Goal: Information Seeking & Learning: Learn about a topic

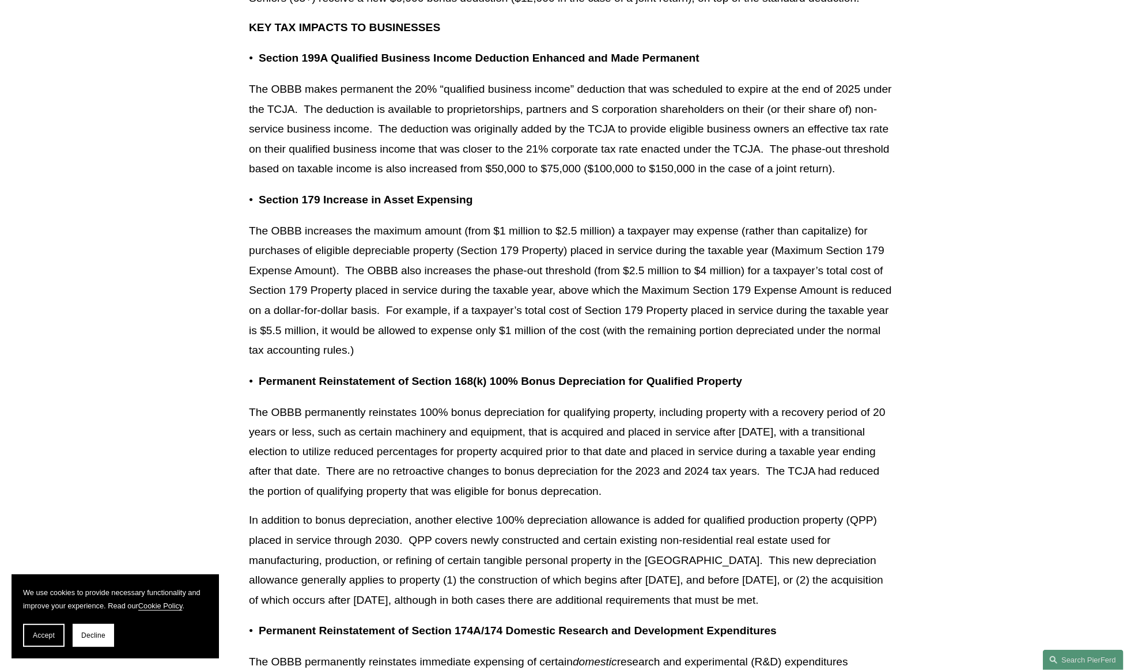
scroll to position [950, 0]
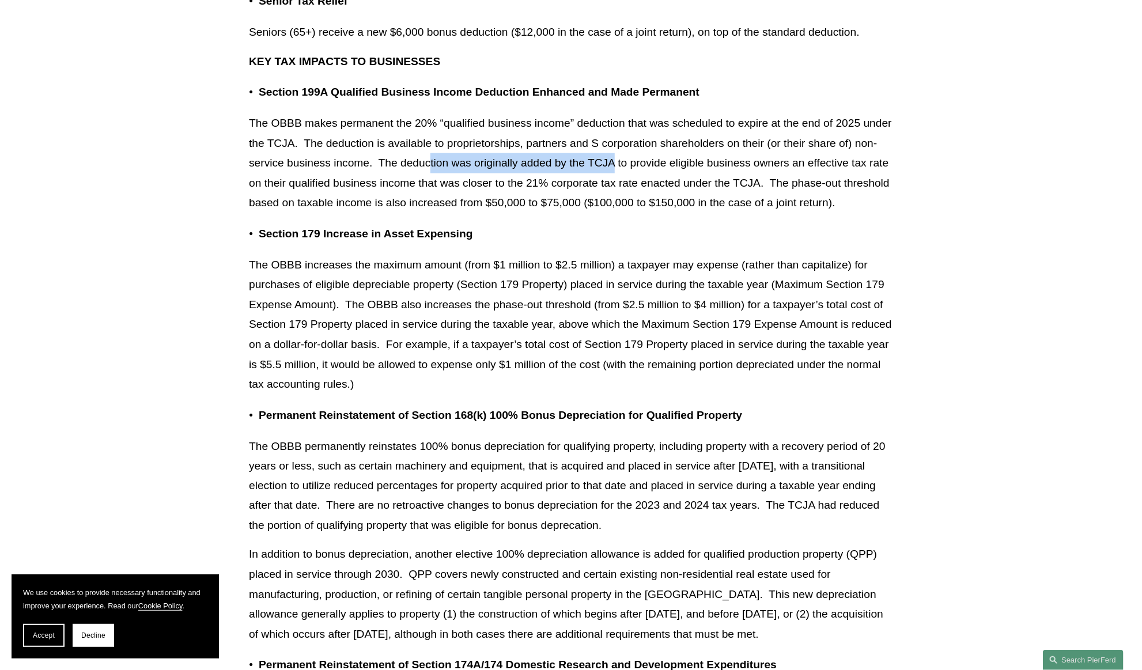
drag, startPoint x: 430, startPoint y: 160, endPoint x: 614, endPoint y: 165, distance: 184.4
click at [614, 165] on p "The OBBB makes permanent the 20% “qualified business income” deduction that was…" at bounding box center [571, 163] width 644 height 100
click at [543, 179] on p "The OBBB makes permanent the 20% “qualified business income” deduction that was…" at bounding box center [571, 163] width 644 height 100
click at [330, 193] on p "The OBBB makes permanent the 20% “qualified business income” deduction that was…" at bounding box center [571, 163] width 644 height 100
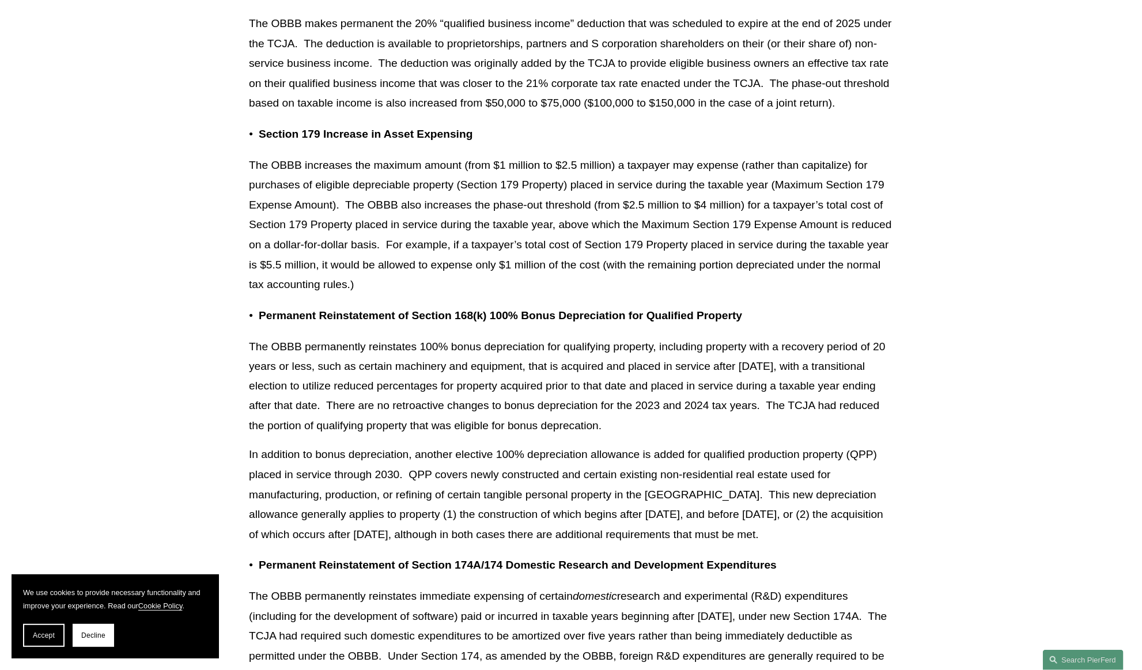
scroll to position [1054, 0]
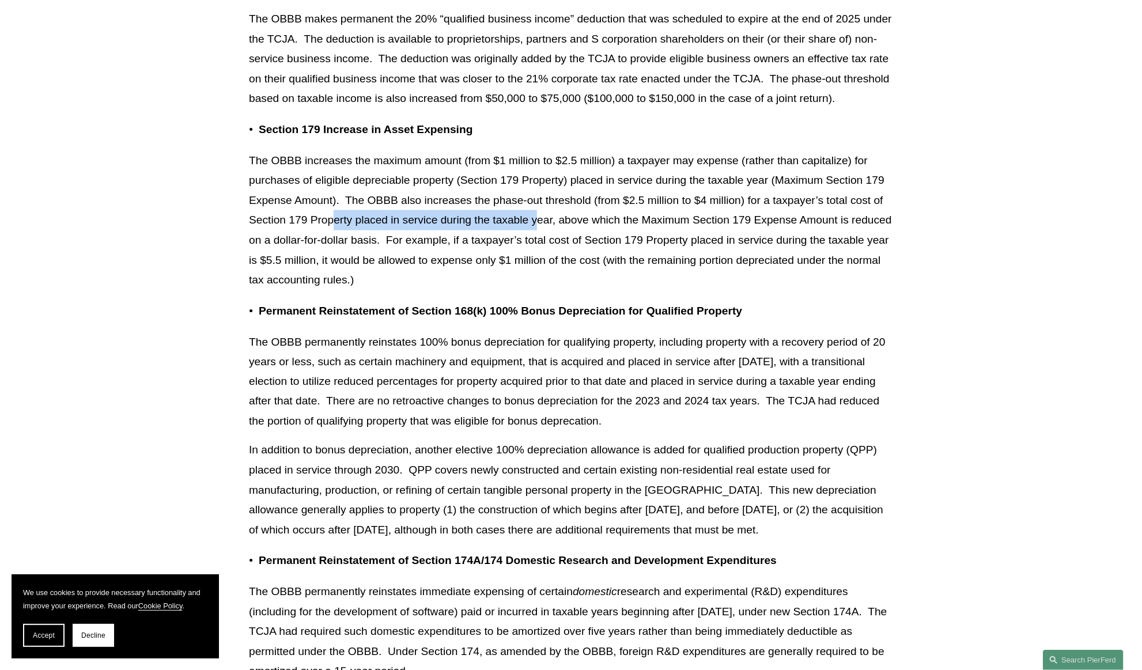
drag, startPoint x: 332, startPoint y: 217, endPoint x: 535, endPoint y: 221, distance: 203.4
click at [535, 221] on p "The OBBB increases the maximum amount (from $1 million to $2.5 million) a taxpa…" at bounding box center [571, 220] width 644 height 139
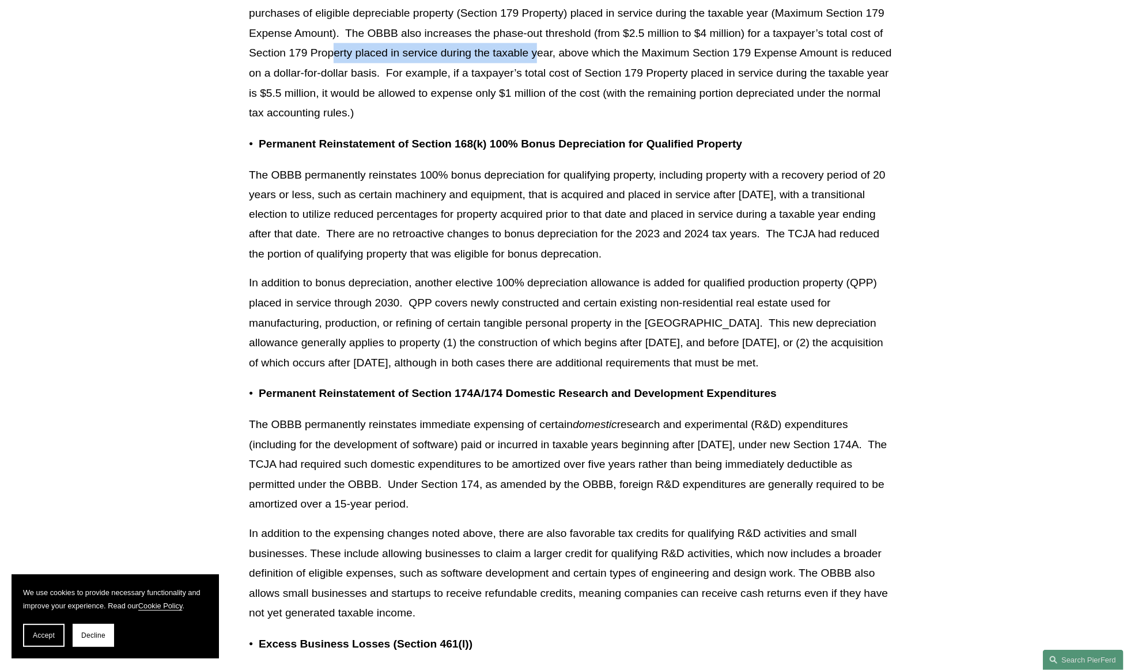
scroll to position [1269, 0]
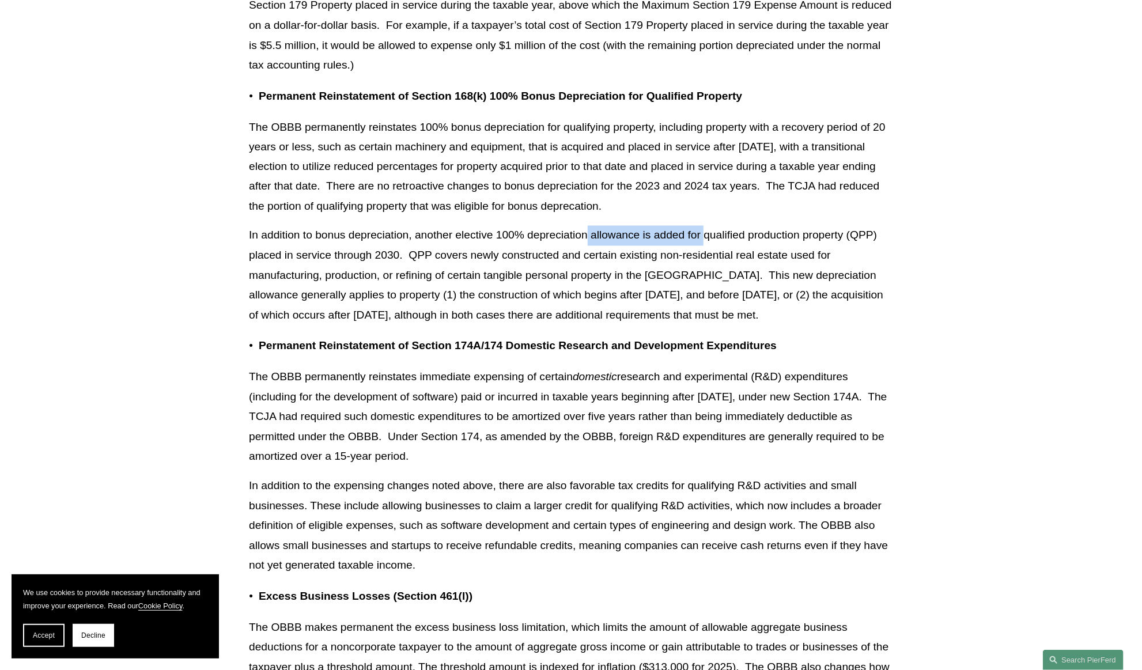
drag, startPoint x: 588, startPoint y: 236, endPoint x: 704, endPoint y: 235, distance: 116.9
click at [704, 235] on p "In addition to bonus depreciation, another elective 100% depreciation allowance…" at bounding box center [571, 276] width 644 height 100
click at [331, 254] on p "In addition to bonus depreciation, another elective 100% depreciation allowance…" at bounding box center [571, 276] width 644 height 100
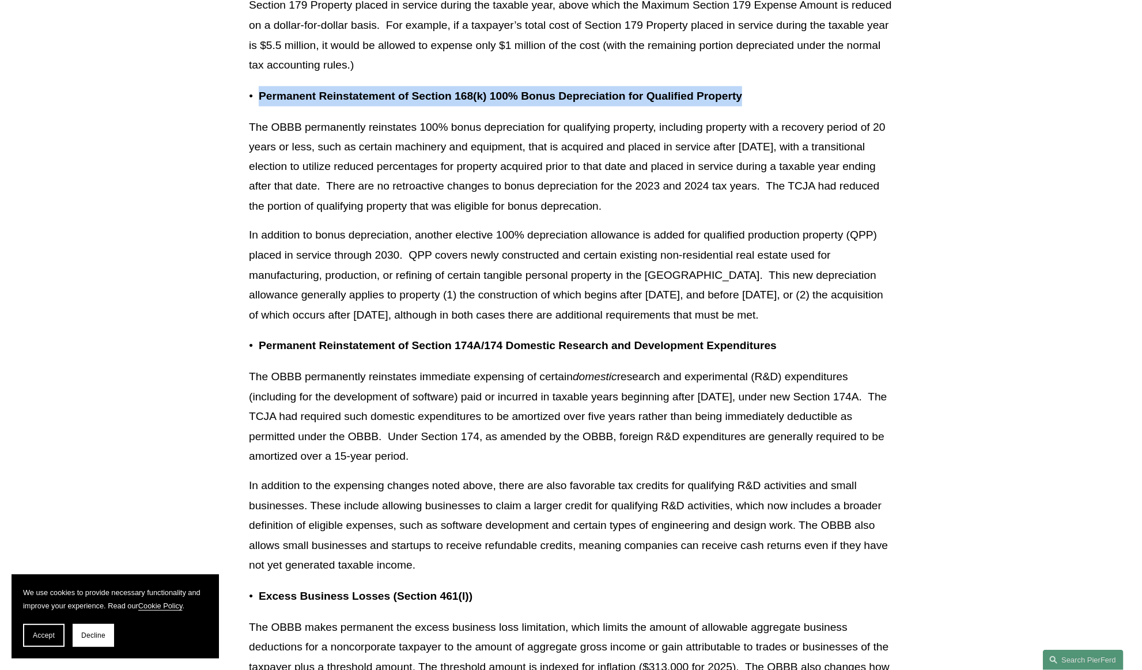
drag, startPoint x: 260, startPoint y: 94, endPoint x: 751, endPoint y: 96, distance: 490.2
click at [751, 96] on p "Permanent Reinstatement of Section 168(k) 100% Bonus Depreciation for Qualified…" at bounding box center [576, 96] width 634 height 20
copy strong "Permanent Reinstatement of Section 168(k) 100% Bonus Depreciation for Qualified…"
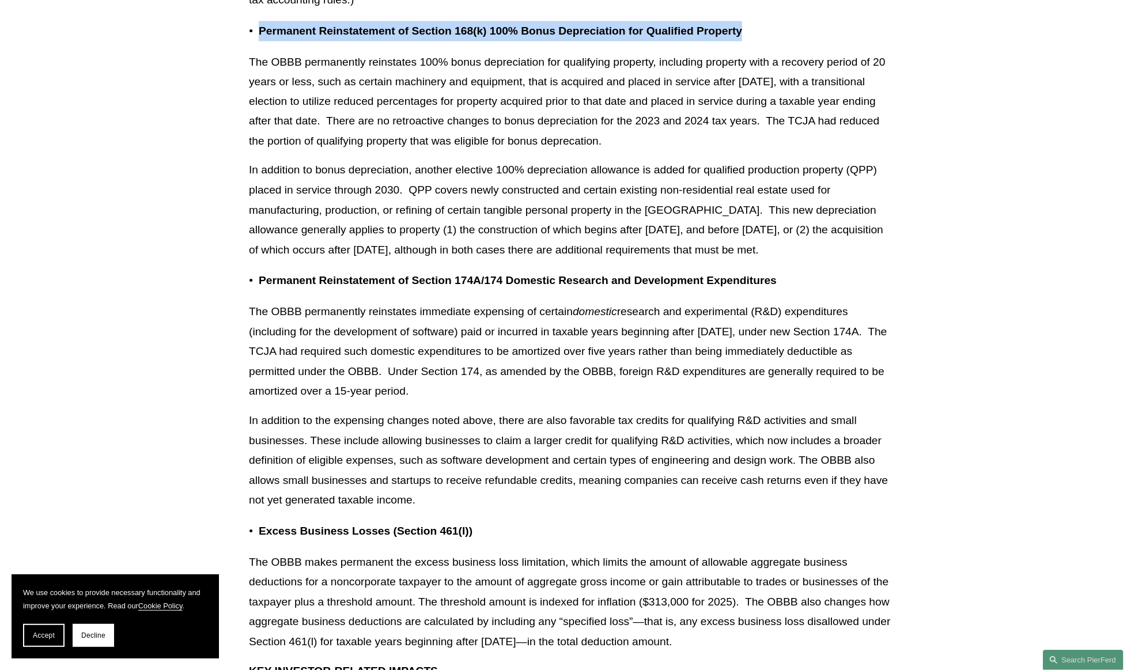
scroll to position [1392, 0]
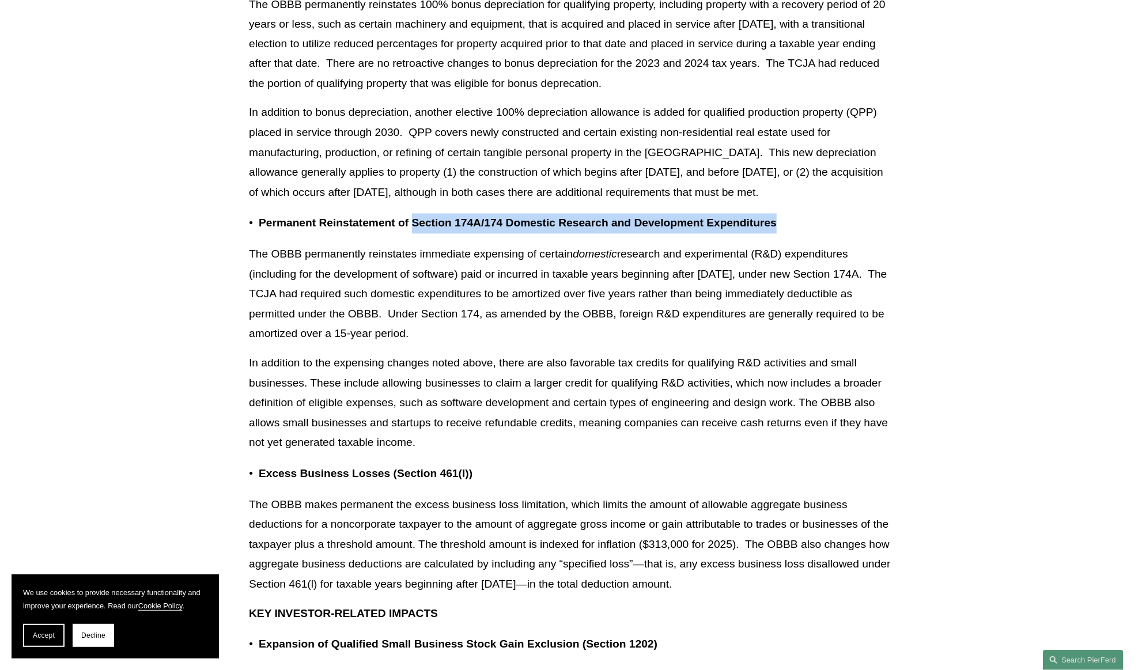
drag, startPoint x: 413, startPoint y: 223, endPoint x: 775, endPoint y: 223, distance: 361.7
click at [775, 223] on strong "Permanent Reinstatement of Section 174A/174 Domestic Research and Development E…" at bounding box center [518, 223] width 518 height 12
copy strong "Section 174A/174 Domestic Research and Development Expenditures"
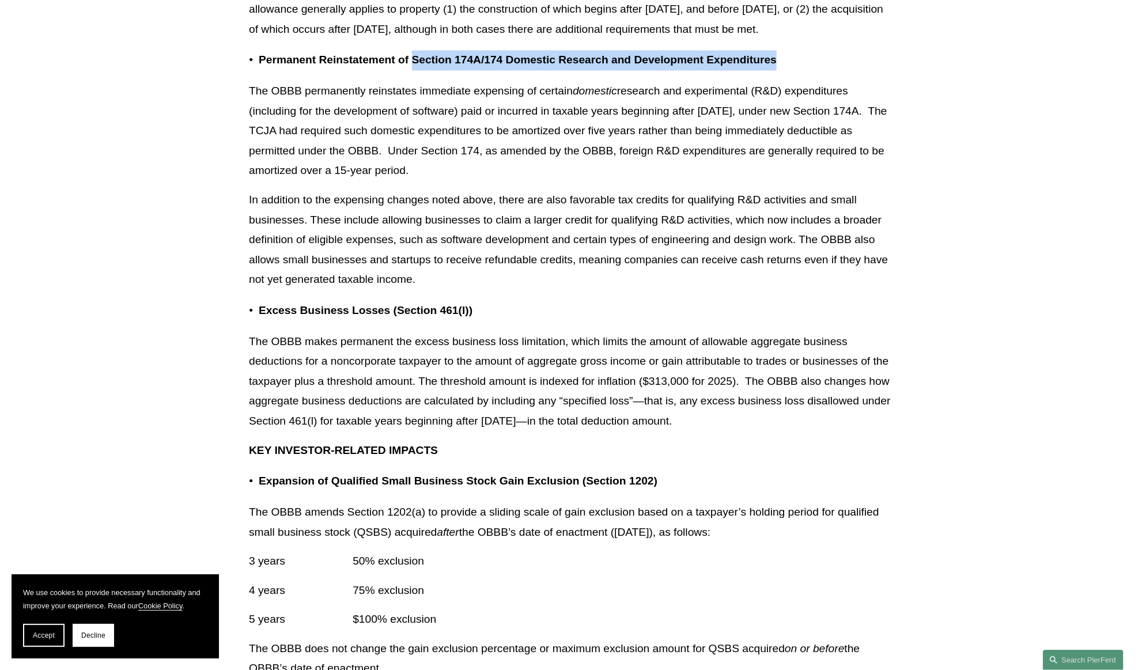
scroll to position [1564, 0]
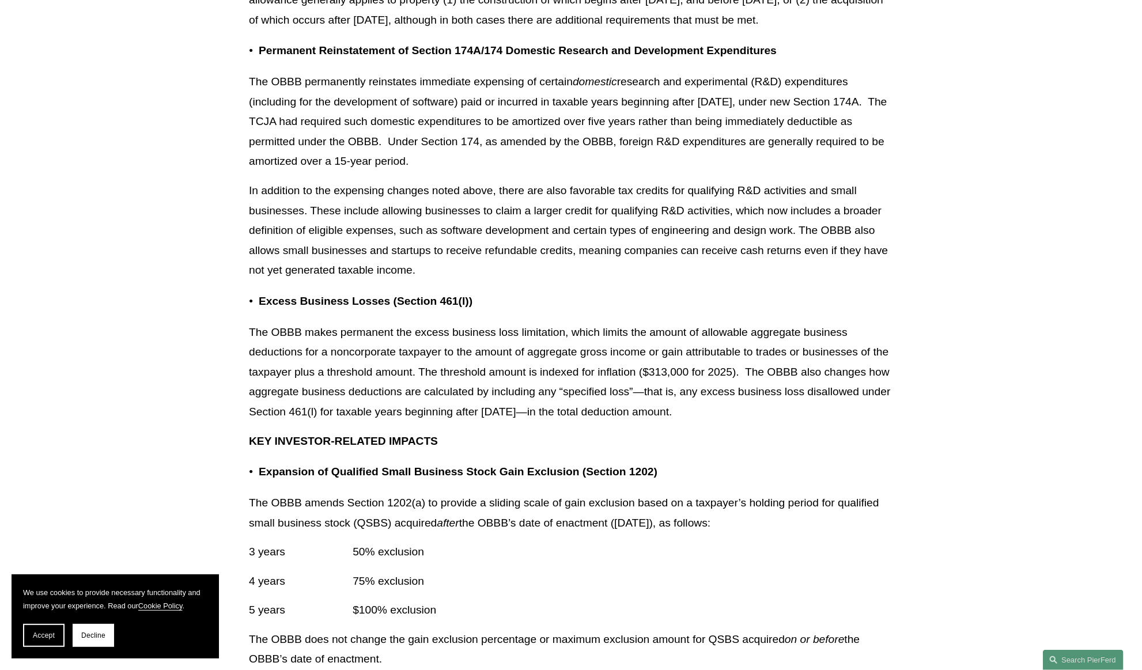
click at [376, 247] on p "In addition to the expensing changes noted above, there are also favorable tax …" at bounding box center [571, 231] width 644 height 100
click at [365, 308] on p "Excess Business Losses (Section 461(l))" at bounding box center [576, 301] width 634 height 20
click at [351, 340] on p "The OBBB makes permanent the excess business loss limitation, which limits the …" at bounding box center [571, 373] width 644 height 100
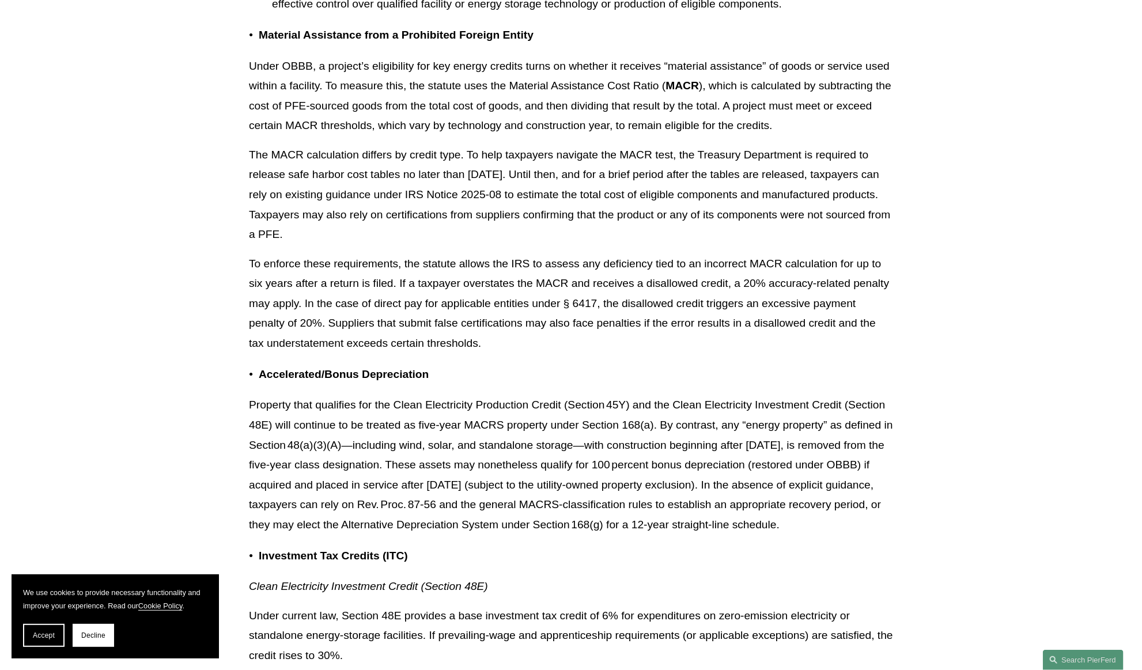
scroll to position [8070, 0]
